Goal: Task Accomplishment & Management: Complete application form

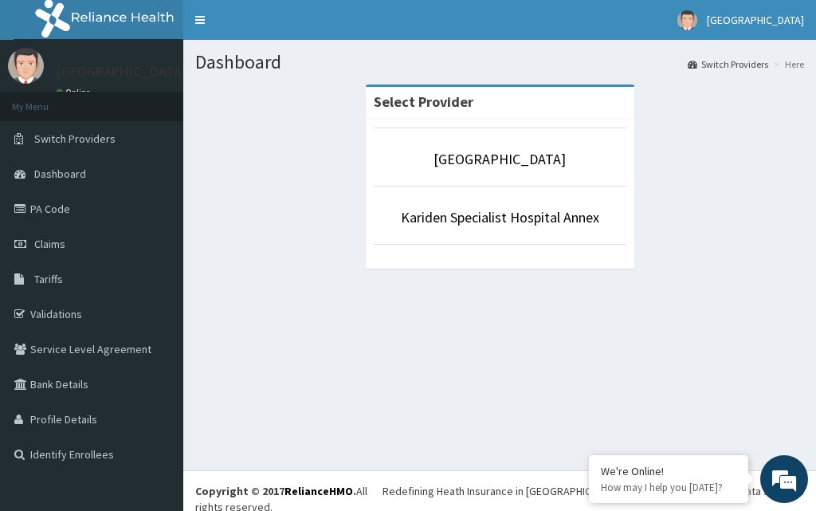
click at [71, 204] on link "PA Code" at bounding box center [91, 208] width 183 height 35
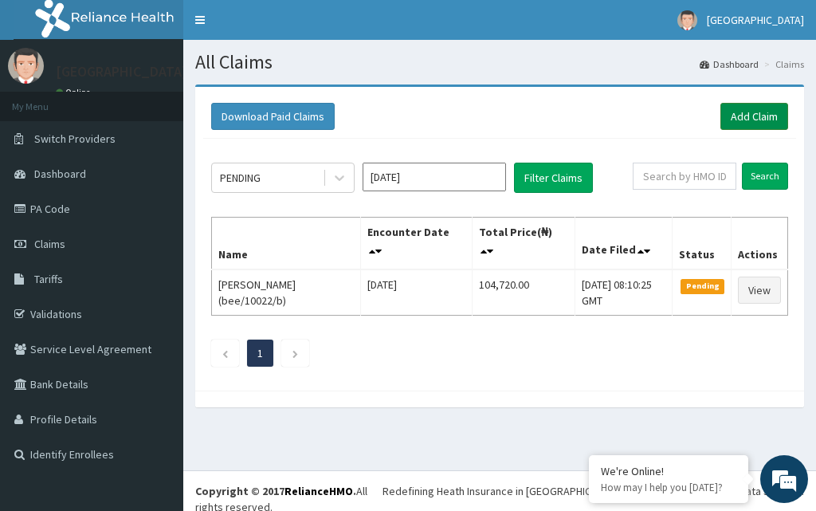
click at [759, 108] on link "Add Claim" at bounding box center [754, 116] width 68 height 27
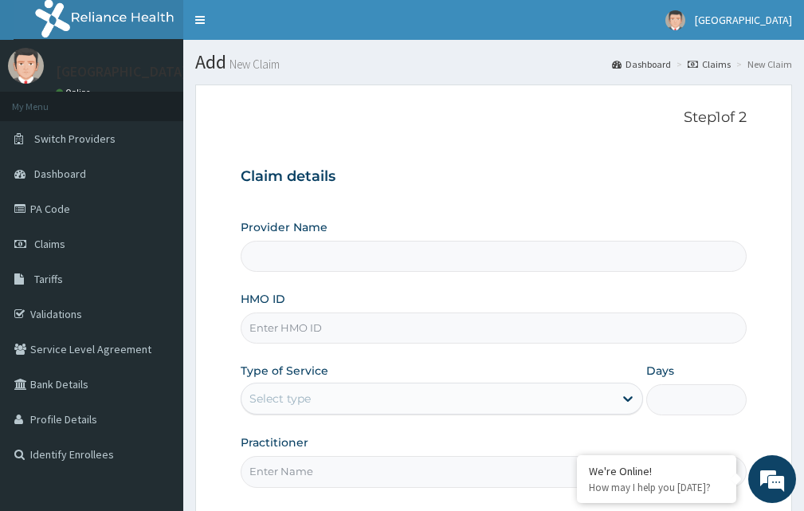
type input "[GEOGRAPHIC_DATA]"
click at [324, 320] on input "HMO ID" at bounding box center [494, 327] width 506 height 31
paste input "GSV/11528/A"
type input "GSV/11528/A"
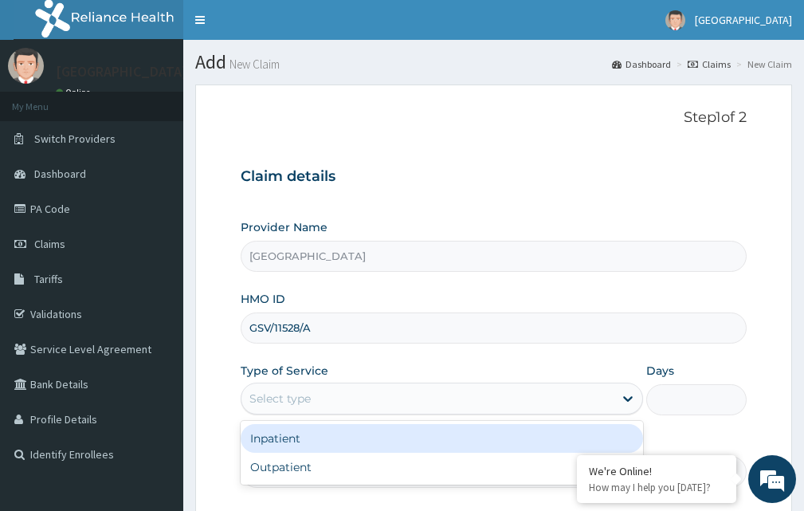
click at [602, 405] on div "Select type" at bounding box center [427, 398] width 372 height 25
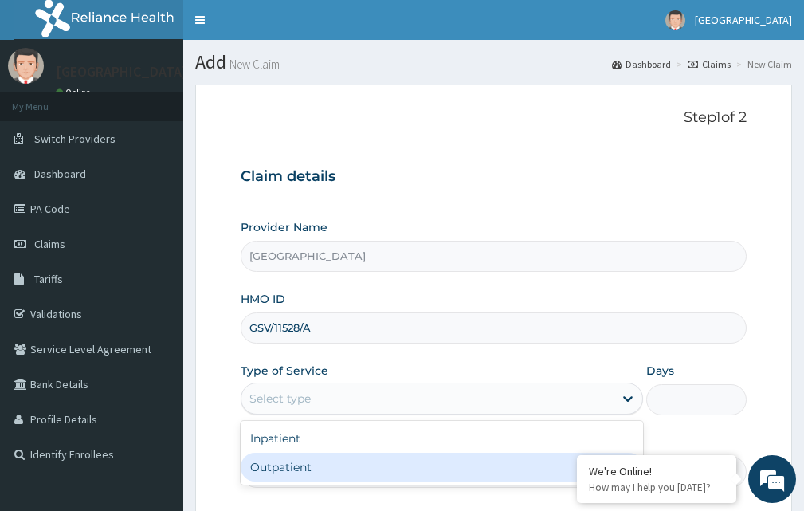
click at [412, 469] on div "Outpatient" at bounding box center [442, 467] width 402 height 29
type input "1"
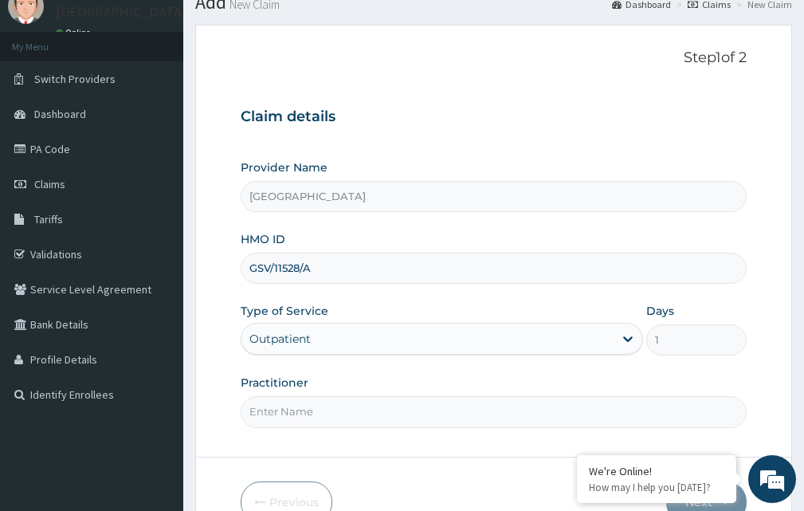
scroll to position [127, 0]
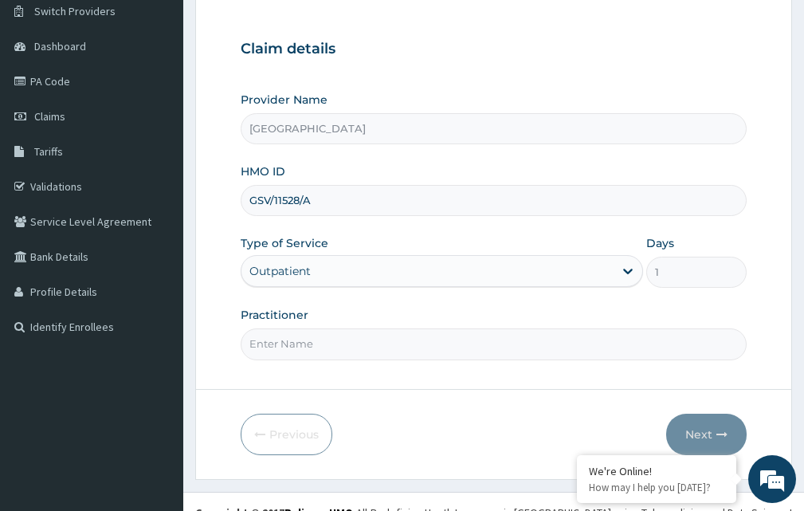
click at [463, 351] on input "Practitioner" at bounding box center [494, 343] width 506 height 31
type input "DR. KARIBA"
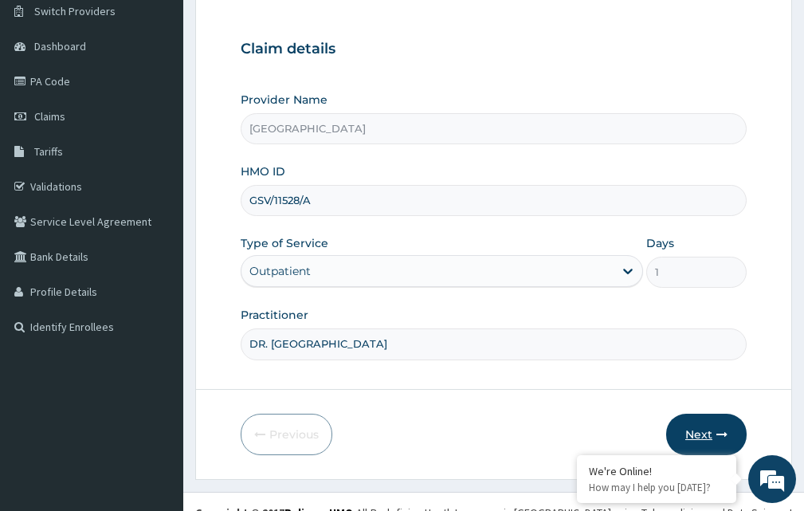
click at [707, 436] on button "Next" at bounding box center [706, 434] width 80 height 41
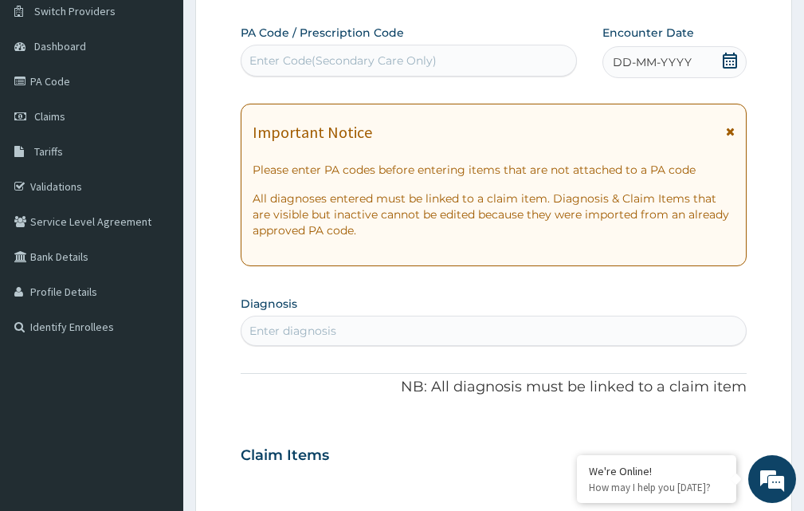
click at [328, 53] on div "Enter Code(Secondary Care Only)" at bounding box center [408, 60] width 335 height 25
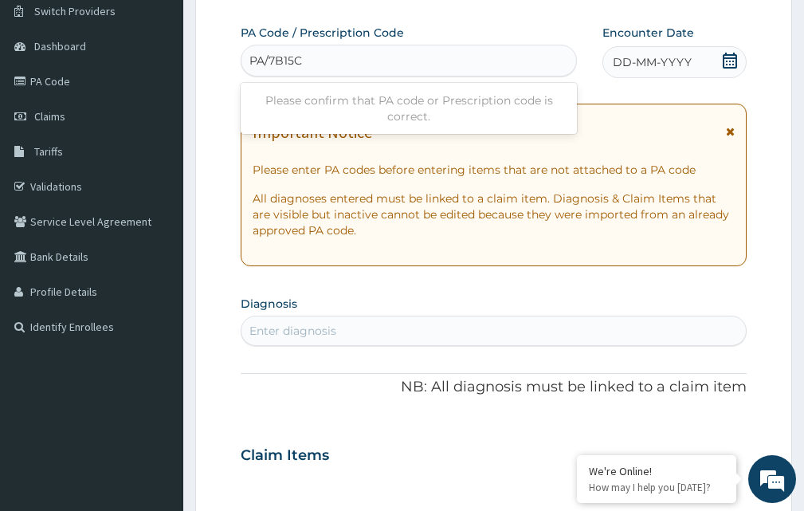
type input "PA/7B15C1"
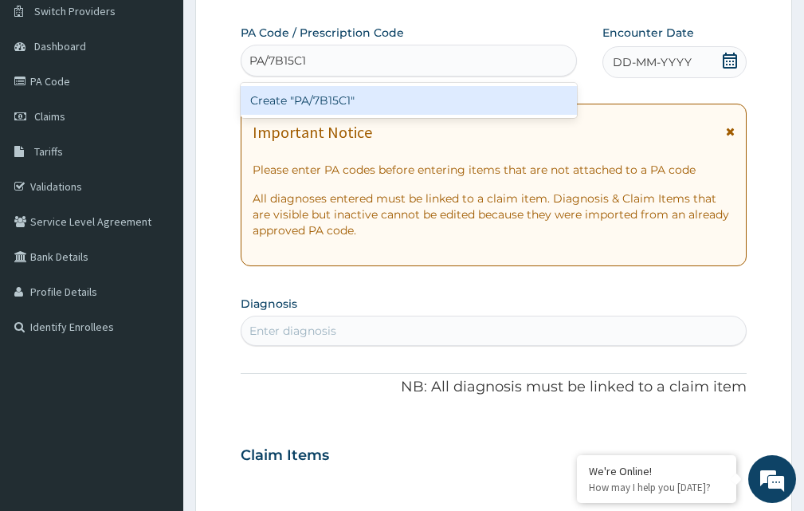
click at [335, 109] on div "Create "PA/7B15C1"" at bounding box center [409, 100] width 336 height 29
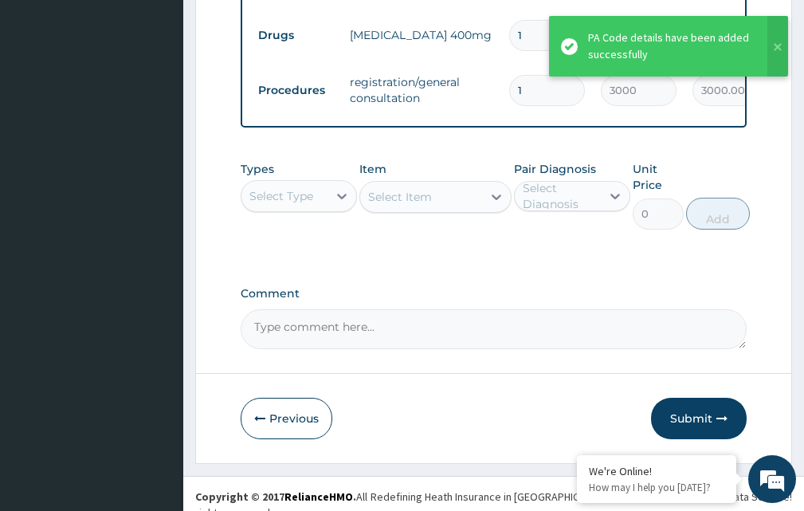
scroll to position [771, 0]
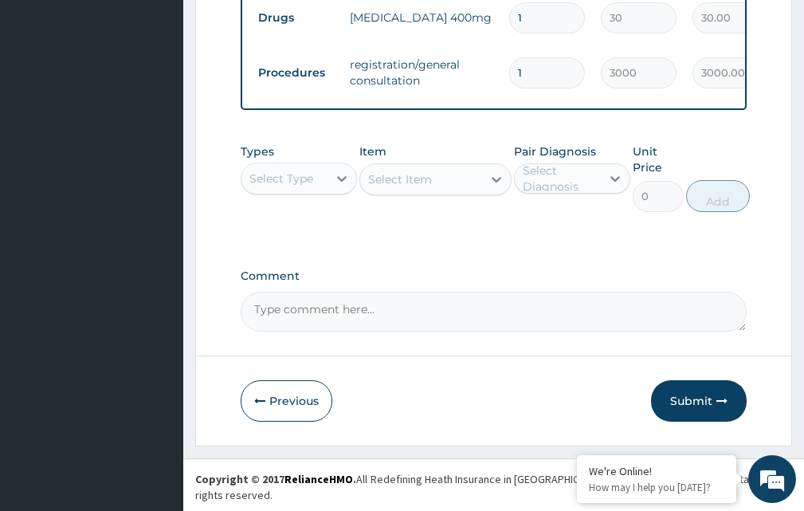
drag, startPoint x: 681, startPoint y: 393, endPoint x: 683, endPoint y: 410, distance: 17.6
click at [683, 410] on button "Submit" at bounding box center [699, 400] width 96 height 41
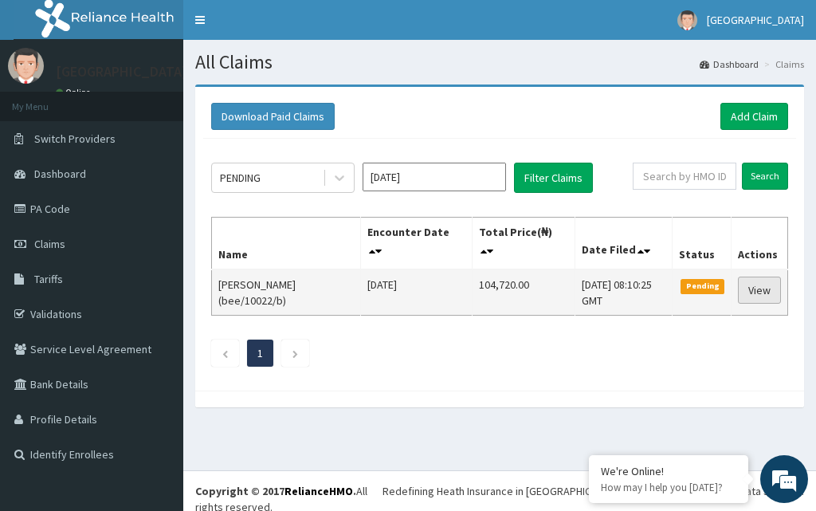
click at [768, 295] on link "View" at bounding box center [759, 289] width 43 height 27
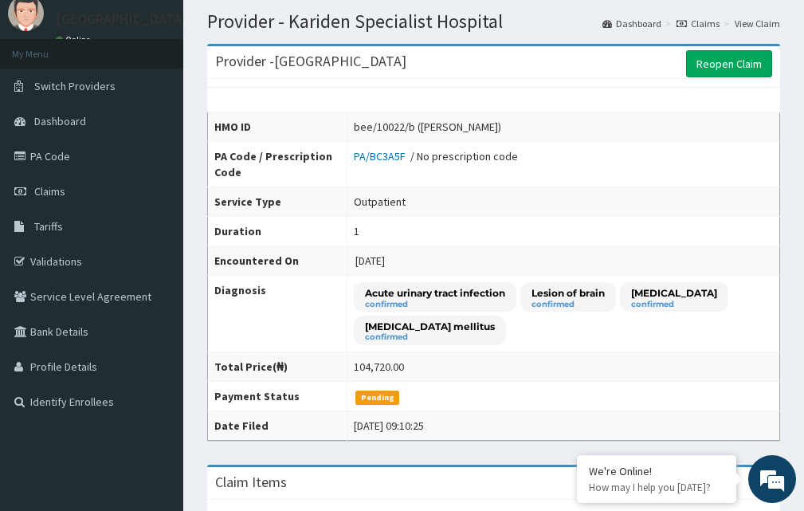
scroll to position [32, 0]
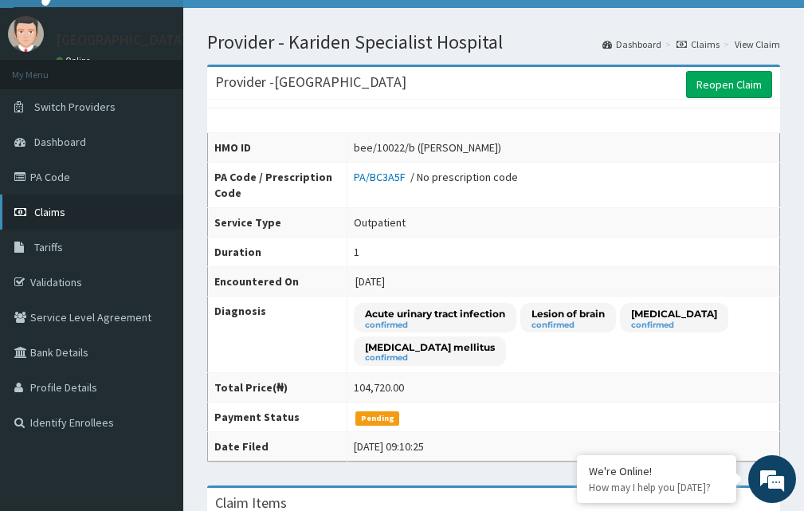
click at [54, 208] on span "Claims" at bounding box center [49, 212] width 31 height 14
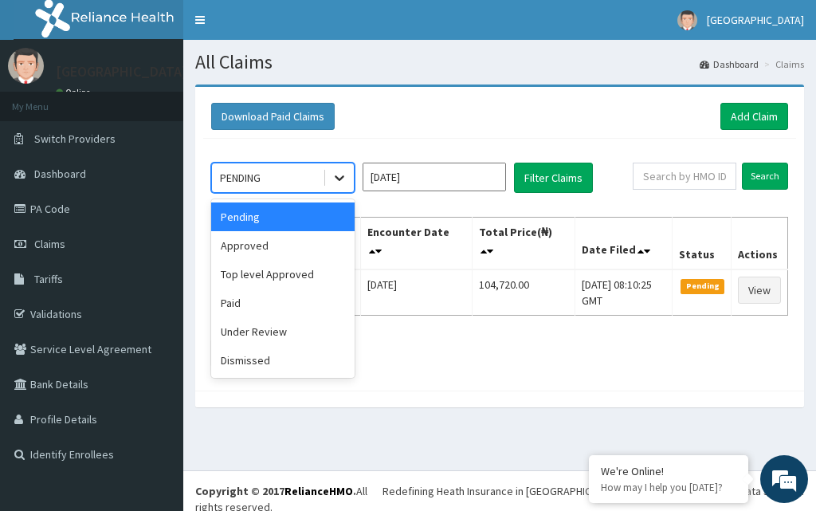
click at [335, 178] on icon at bounding box center [340, 179] width 10 height 6
drag, startPoint x: 257, startPoint y: 245, endPoint x: 296, endPoint y: 236, distance: 40.2
click at [260, 245] on div "Approved" at bounding box center [282, 245] width 143 height 29
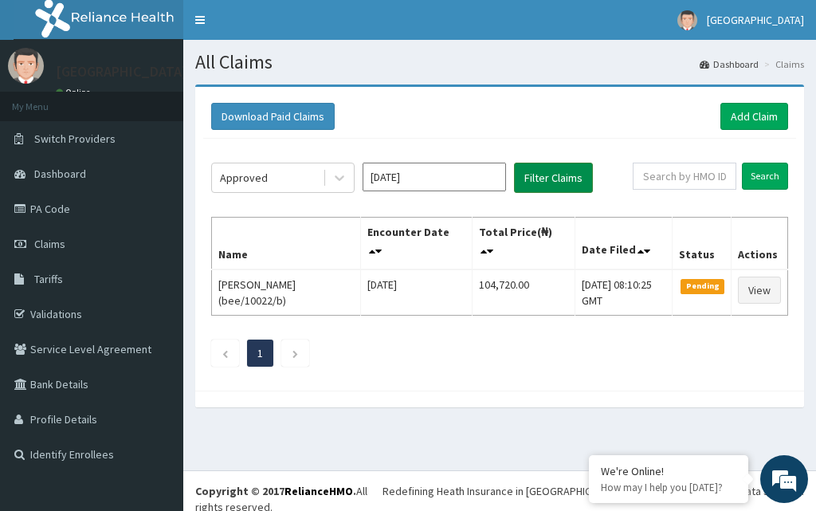
click at [558, 174] on button "Filter Claims" at bounding box center [553, 178] width 79 height 30
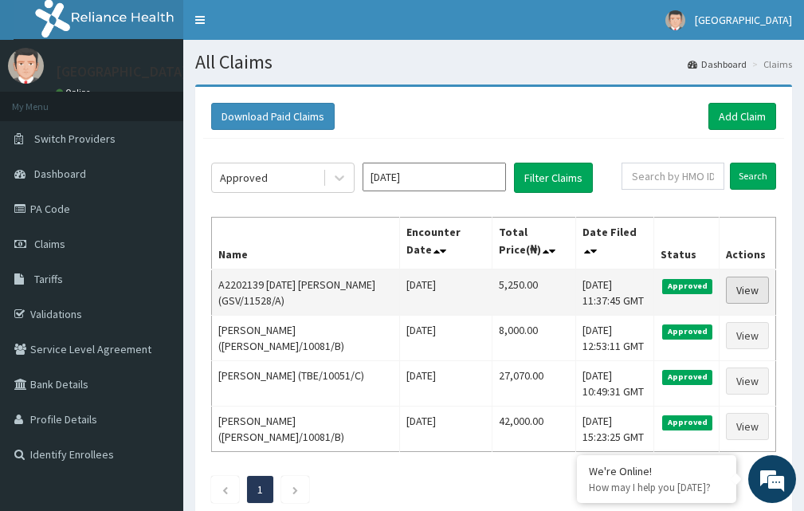
click at [737, 301] on link "View" at bounding box center [747, 289] width 43 height 27
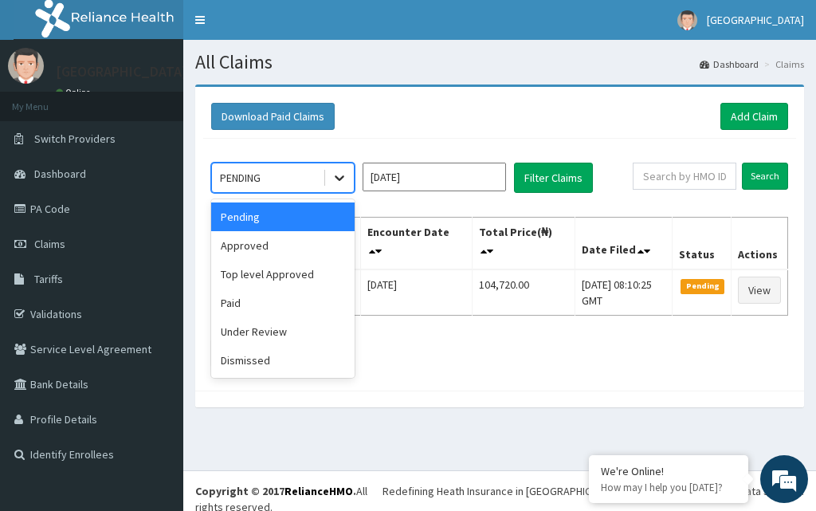
click at [339, 169] on div at bounding box center [339, 177] width 29 height 29
click at [287, 256] on div "Approved" at bounding box center [282, 245] width 143 height 29
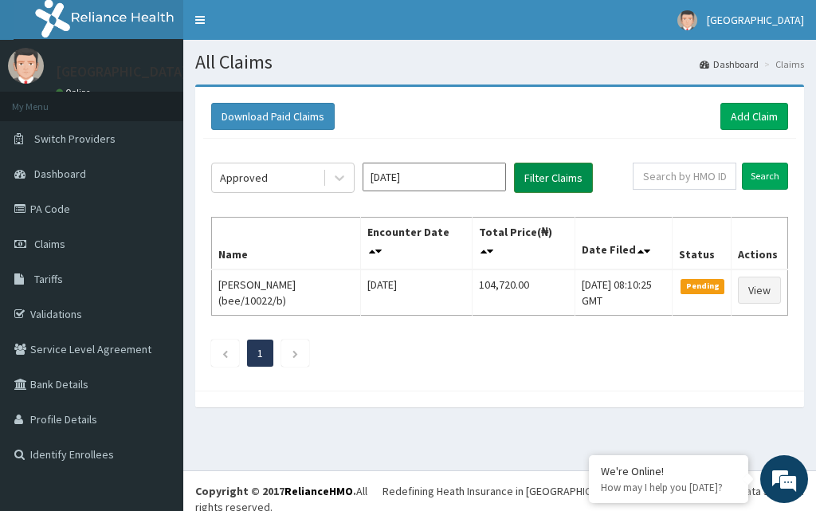
click at [543, 183] on button "Filter Claims" at bounding box center [553, 178] width 79 height 30
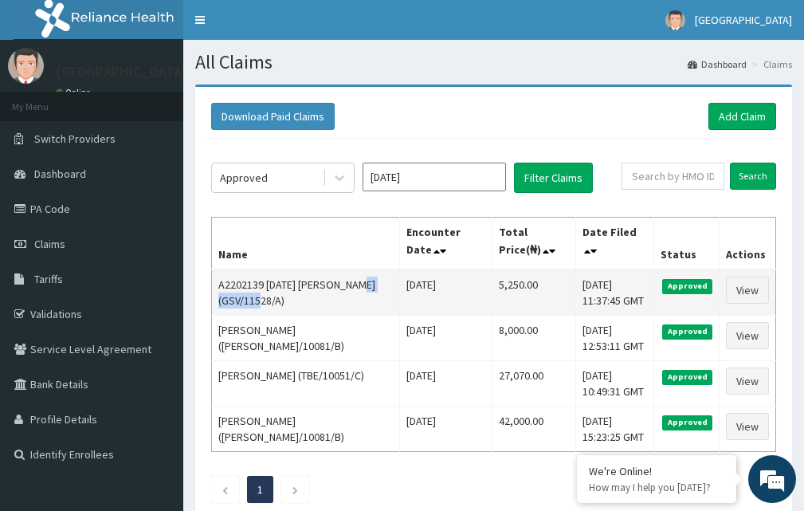
drag, startPoint x: 282, startPoint y: 306, endPoint x: 222, endPoint y: 305, distance: 59.8
click at [222, 305] on td "A2202139 [DATE] [PERSON_NAME] (GSV/11528/A)" at bounding box center [306, 292] width 188 height 46
copy td "GSV/11528/A"
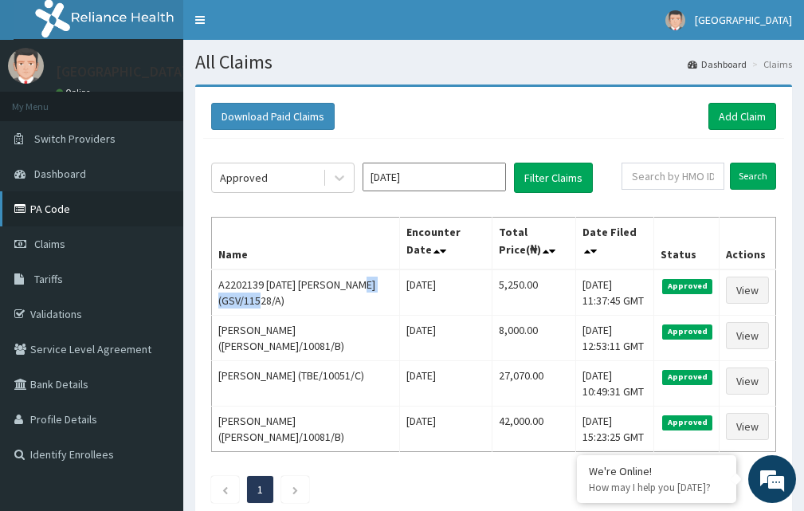
click at [46, 202] on link "PA Code" at bounding box center [91, 208] width 183 height 35
